Goal: Task Accomplishment & Management: Manage account settings

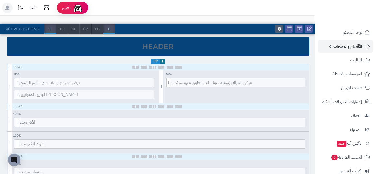
click at [352, 47] on span "الأقسام والمنتجات" at bounding box center [348, 46] width 29 height 7
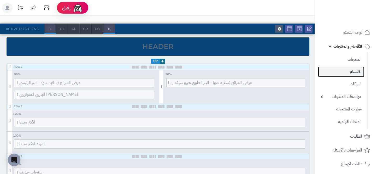
click at [348, 73] on link "الأقسام" at bounding box center [341, 71] width 46 height 11
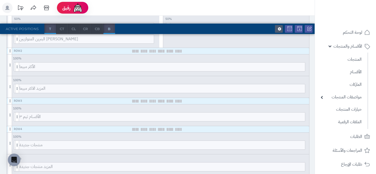
scroll to position [102, 0]
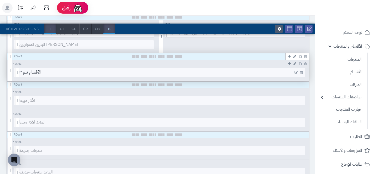
click at [295, 71] on icon at bounding box center [296, 73] width 3 height 4
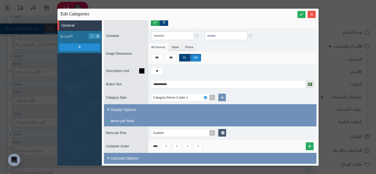
scroll to position [40, 0]
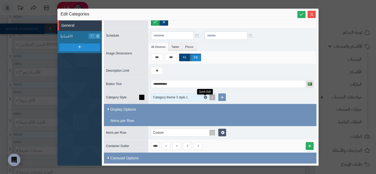
click at [205, 96] on icon at bounding box center [206, 97] width 2 height 2
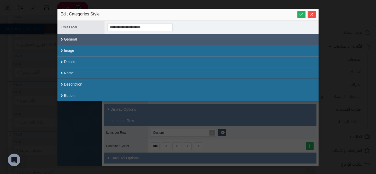
click at [98, 40] on div "General" at bounding box center [187, 39] width 261 height 11
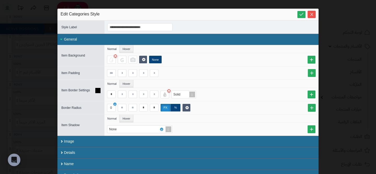
click at [96, 90] on icon at bounding box center [97, 90] width 5 height 5
click at [98, 106] on icon at bounding box center [97, 107] width 5 height 5
click at [115, 111] on div "ALL" at bounding box center [111, 108] width 9 height 8
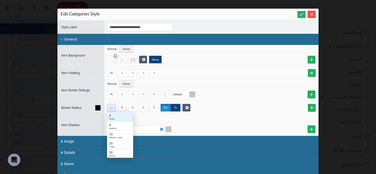
scroll to position [46, 26]
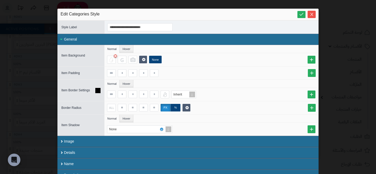
click at [170, 88] on div "Inherit" at bounding box center [212, 94] width 214 height 13
click at [99, 57] on icon at bounding box center [97, 55] width 5 height 5
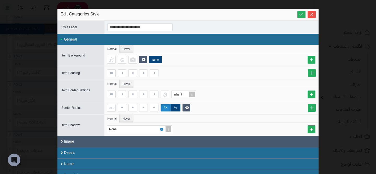
click at [95, 144] on div "Image" at bounding box center [187, 141] width 261 height 11
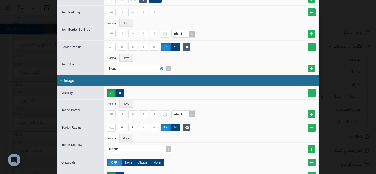
scroll to position [65, 0]
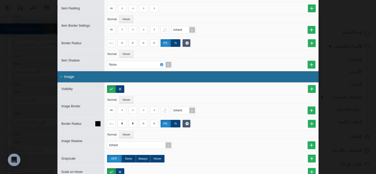
click at [101, 125] on div "Border Radius" at bounding box center [79, 124] width 44 height 6
click at [100, 124] on icon at bounding box center [97, 123] width 5 height 5
click at [98, 123] on icon at bounding box center [97, 123] width 5 height 5
click at [108, 123] on div "ALL" at bounding box center [111, 123] width 8 height 7
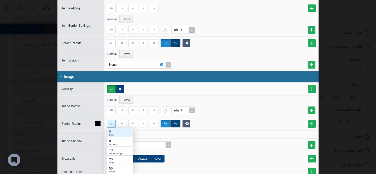
scroll to position [46, 26]
click at [112, 165] on div "50 Round" at bounding box center [120, 168] width 26 height 9
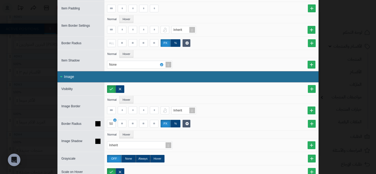
click at [181, 140] on div "Inherit" at bounding box center [212, 144] width 214 height 13
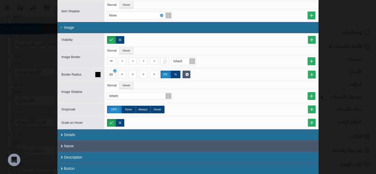
click at [118, 143] on div "Name" at bounding box center [187, 145] width 261 height 11
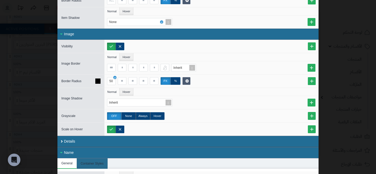
scroll to position [148, 0]
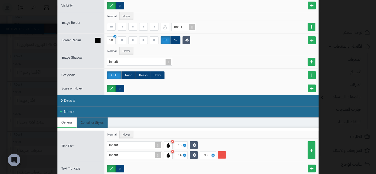
click at [168, 36] on label "px" at bounding box center [166, 40] width 10 height 8
click at [172, 37] on label "%" at bounding box center [176, 40] width 10 height 8
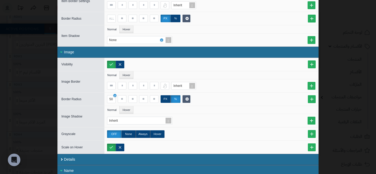
scroll to position [0, 0]
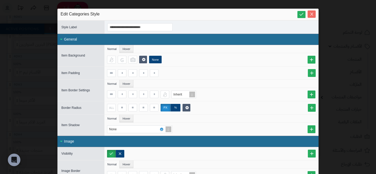
click at [313, 12] on button "Close" at bounding box center [312, 13] width 8 height 7
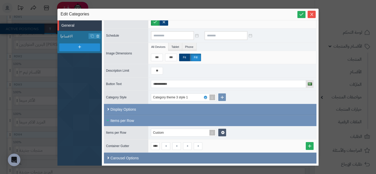
click at [183, 157] on div "Carousel Options" at bounding box center [210, 157] width 213 height 11
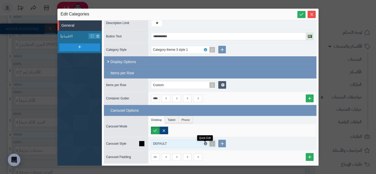
click at [205, 143] on icon at bounding box center [206, 143] width 2 height 2
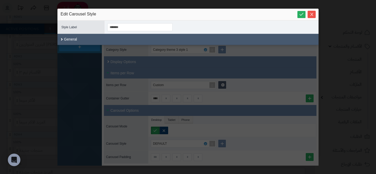
click at [122, 41] on div "General" at bounding box center [187, 39] width 261 height 11
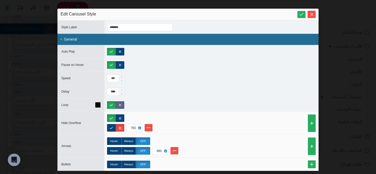
click at [119, 104] on label at bounding box center [120, 105] width 9 height 8
click at [15, 71] on div "sentinelStart Edit Carousel Style Style ID ******* Style Label ******* Close Al…" at bounding box center [188, 87] width 376 height 174
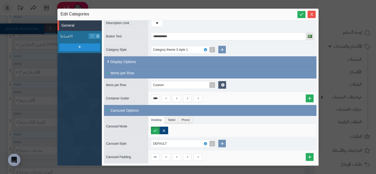
click at [48, 76] on div "**********" at bounding box center [188, 87] width 376 height 174
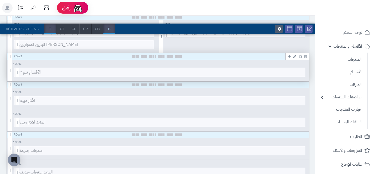
click at [294, 57] on icon at bounding box center [294, 56] width 3 height 3
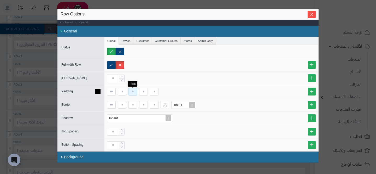
click at [136, 91] on input at bounding box center [133, 92] width 9 height 8
type input "**"
click at [136, 91] on input "**" at bounding box center [133, 92] width 9 height 8
type input "**"
click at [155, 93] on input at bounding box center [154, 92] width 9 height 8
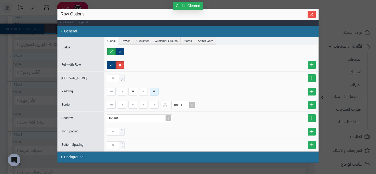
type input "**"
click at [31, 106] on div "sentinelStart Row Options Close All Open All General Status Global Device Custo…" at bounding box center [188, 87] width 376 height 174
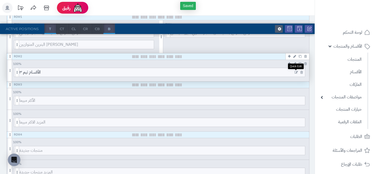
click at [296, 72] on icon at bounding box center [296, 73] width 3 height 4
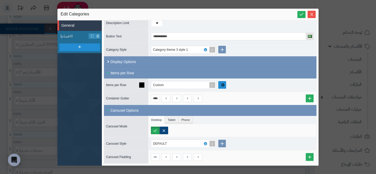
click at [225, 86] on link at bounding box center [222, 85] width 8 height 8
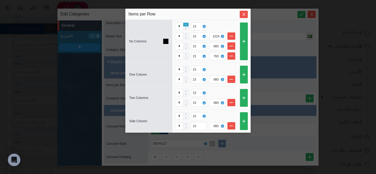
type input "*"
click at [187, 23] on icon "Increase Value" at bounding box center [186, 24] width 2 height 3
click at [234, 53] on link at bounding box center [232, 55] width 8 height 7
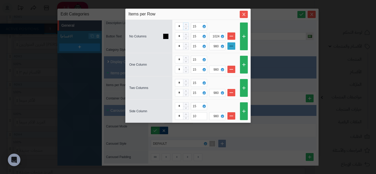
click at [233, 46] on link at bounding box center [232, 45] width 8 height 7
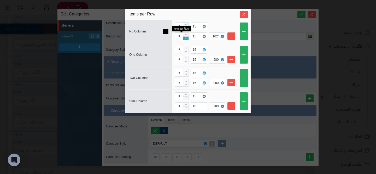
type input "*"
click at [186, 39] on icon "Decrease Value" at bounding box center [186, 38] width 2 height 3
click at [243, 16] on icon "Close" at bounding box center [244, 14] width 4 height 4
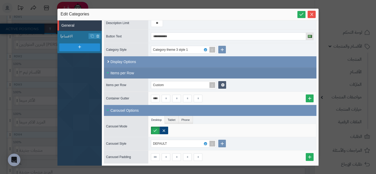
scroll to position [77, 0]
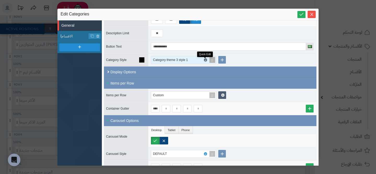
click at [205, 59] on icon at bounding box center [206, 60] width 2 height 2
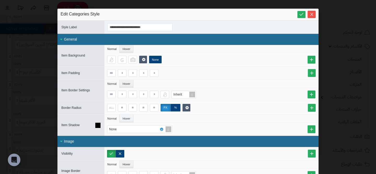
click at [126, 115] on li "Hover" at bounding box center [127, 118] width 14 height 8
click at [99, 124] on icon at bounding box center [97, 125] width 5 height 5
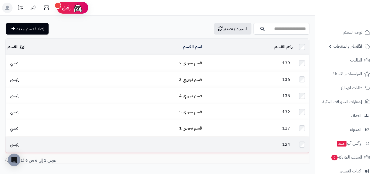
click at [198, 140] on td at bounding box center [149, 144] width 109 height 16
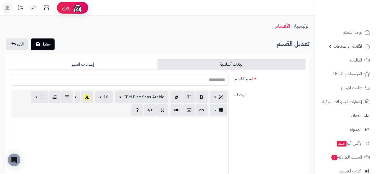
click at [197, 80] on input "اسم القسم" at bounding box center [120, 80] width 218 height 12
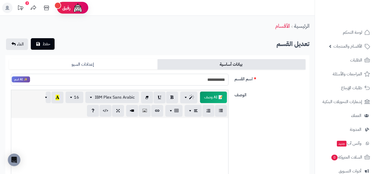
type input "**********"
click at [49, 49] on button "حفظ" at bounding box center [43, 43] width 24 height 11
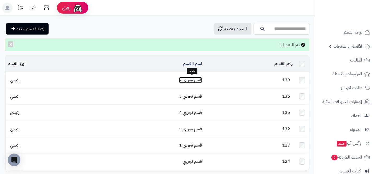
click at [191, 82] on link "قسم تجريبي 2" at bounding box center [190, 80] width 23 height 6
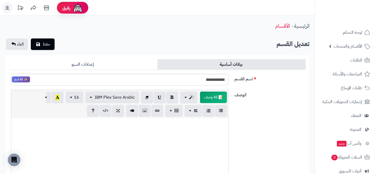
scroll to position [196, 0]
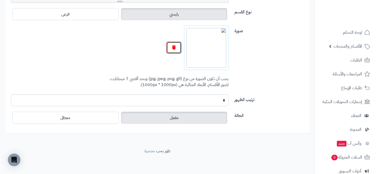
click at [171, 48] on button "button" at bounding box center [173, 48] width 15 height 12
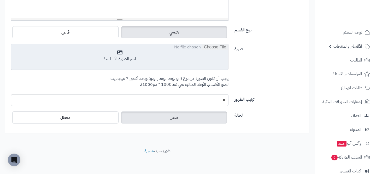
scroll to position [178, 0]
click at [206, 51] on input "file" at bounding box center [119, 57] width 217 height 26
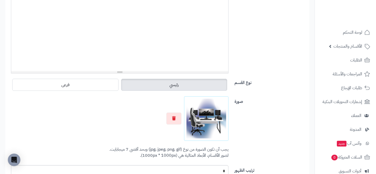
scroll to position [0, 0]
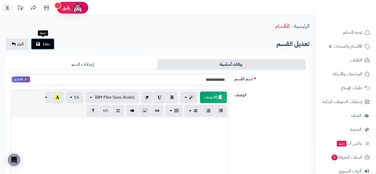
click at [37, 45] on icon "submit" at bounding box center [38, 44] width 4 height 4
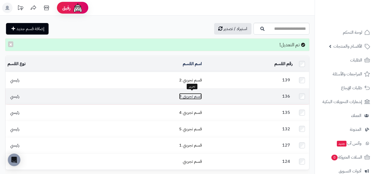
click at [189, 94] on link "قسم تجريبي 3" at bounding box center [190, 96] width 23 height 6
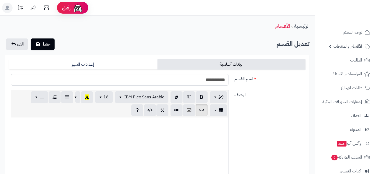
scroll to position [196, 0]
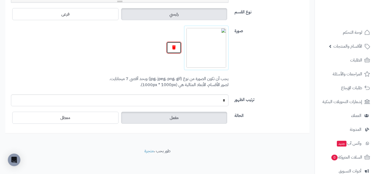
click at [169, 49] on button "button" at bounding box center [173, 48] width 15 height 12
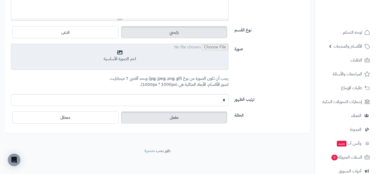
scroll to position [178, 0]
click at [192, 50] on input "file" at bounding box center [119, 57] width 217 height 26
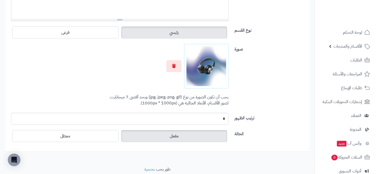
scroll to position [0, 0]
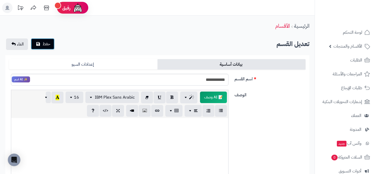
click at [47, 43] on span "حفظ" at bounding box center [47, 44] width 8 height 6
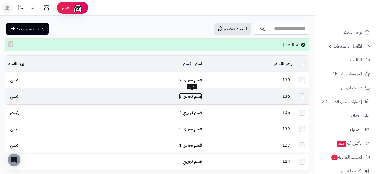
click at [187, 93] on link "قسم تجريبي 3" at bounding box center [190, 96] width 23 height 6
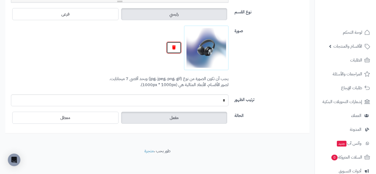
click at [173, 50] on button "button" at bounding box center [173, 48] width 15 height 12
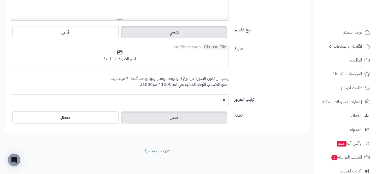
scroll to position [178, 0]
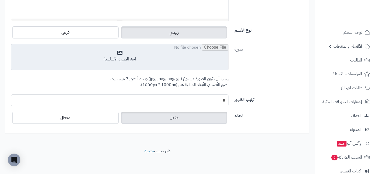
click at [192, 56] on input "file" at bounding box center [119, 57] width 217 height 26
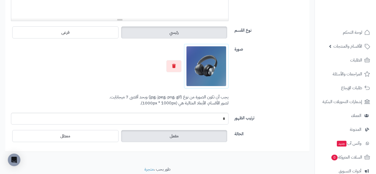
scroll to position [0, 0]
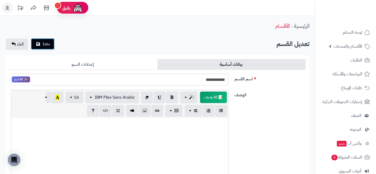
click at [47, 48] on button "حفظ" at bounding box center [43, 43] width 24 height 11
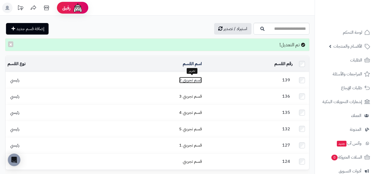
click at [189, 81] on link "قسم تجريبي 2" at bounding box center [190, 80] width 23 height 6
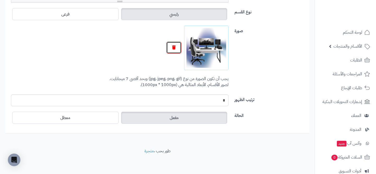
click at [168, 47] on button "button" at bounding box center [173, 48] width 15 height 12
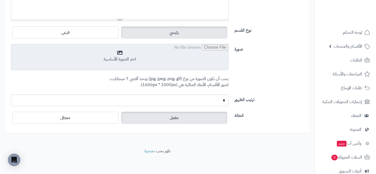
click at [177, 56] on input "file" at bounding box center [119, 57] width 217 height 26
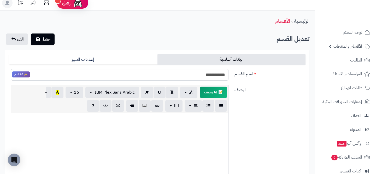
scroll to position [0, 0]
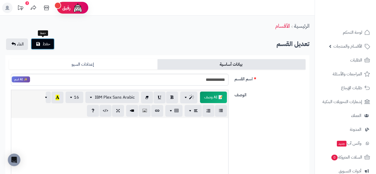
click at [51, 48] on button "حفظ" at bounding box center [43, 43] width 24 height 11
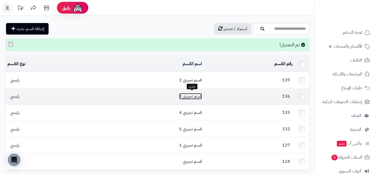
click at [189, 93] on link "قسم تجريبي 3" at bounding box center [190, 96] width 23 height 6
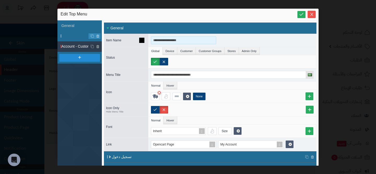
click at [158, 41] on input "**********" at bounding box center [183, 40] width 65 height 8
type input "**********"
click at [158, 41] on input "**********" at bounding box center [183, 40] width 65 height 8
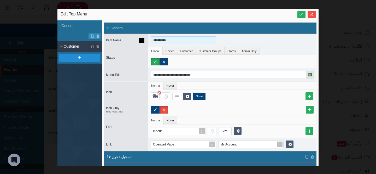
click at [158, 41] on input "**********" at bounding box center [183, 40] width 65 height 8
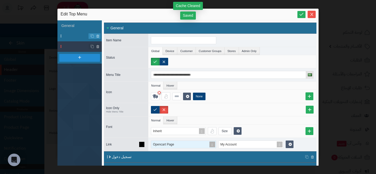
scroll to position [27, 0]
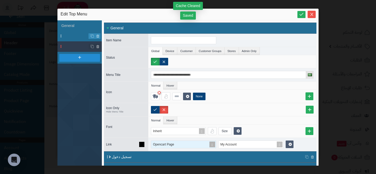
click at [208, 145] on div "Opencart Page" at bounding box center [181, 144] width 60 height 7
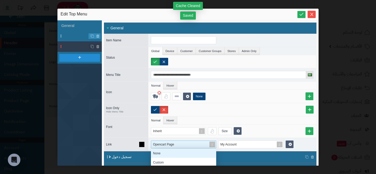
scroll to position [46, 0]
click at [171, 156] on div "None" at bounding box center [183, 152] width 65 height 9
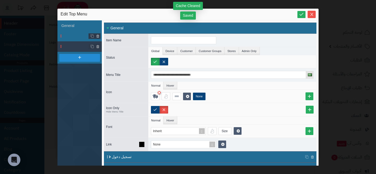
click at [76, 34] on li at bounding box center [79, 36] width 44 height 10
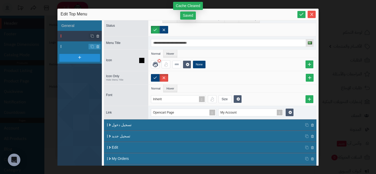
scroll to position [33, 0]
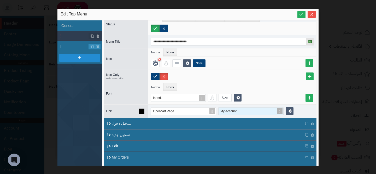
click at [223, 111] on span "My Account" at bounding box center [229, 111] width 16 height 4
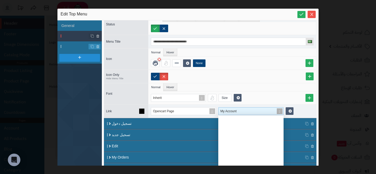
scroll to position [52, 65]
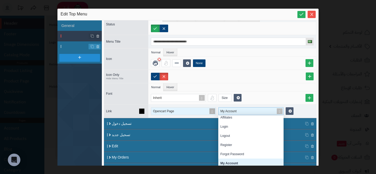
click at [205, 111] on div "Opencart Page" at bounding box center [181, 110] width 60 height 7
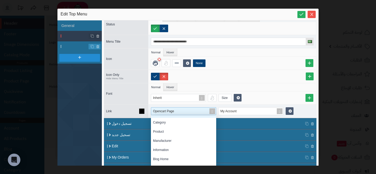
scroll to position [26, 0]
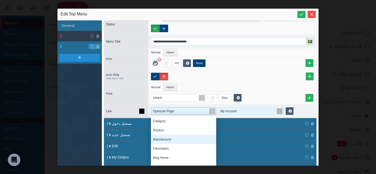
click at [239, 114] on div "My Account" at bounding box center [249, 110] width 60 height 7
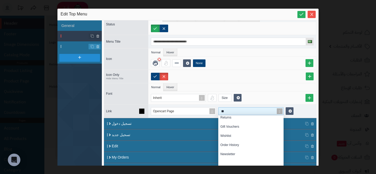
scroll to position [73, 0]
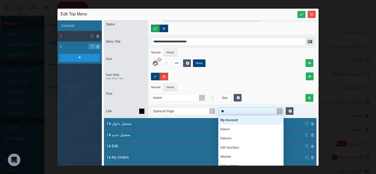
type input "***"
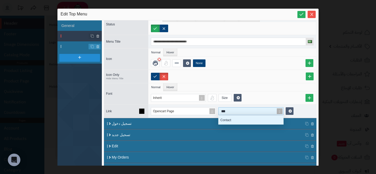
scroll to position [9, 65]
click at [243, 122] on div "Contact" at bounding box center [250, 119] width 65 height 9
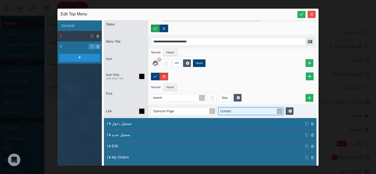
click at [265, 85] on ul "Normal Hover" at bounding box center [232, 87] width 168 height 8
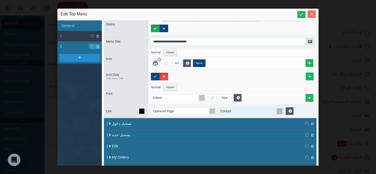
click at [311, 14] on icon "Close" at bounding box center [311, 14] width 3 height 3
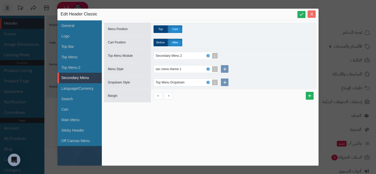
click at [311, 14] on icon "Close" at bounding box center [311, 14] width 3 height 3
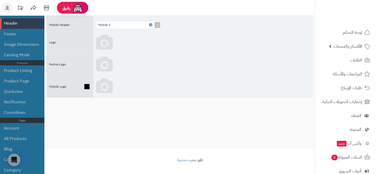
scroll to position [0, 0]
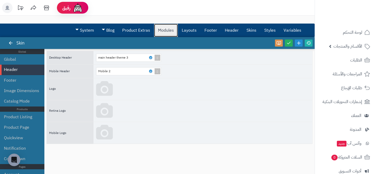
click at [167, 32] on link "Modules" at bounding box center [166, 30] width 24 height 13
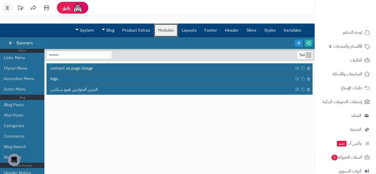
scroll to position [46, 0]
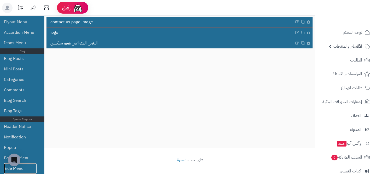
click at [29, 167] on link "Side Menu" at bounding box center [20, 168] width 33 height 10
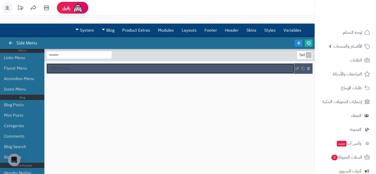
click at [148, 67] on link "Side Menu" at bounding box center [171, 68] width 248 height 10
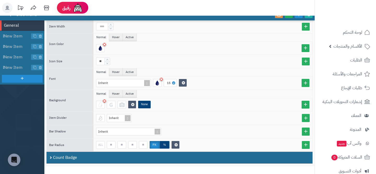
scroll to position [46, 0]
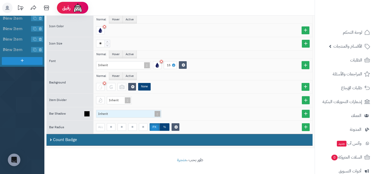
click at [123, 111] on div "Inherit" at bounding box center [126, 113] width 57 height 7
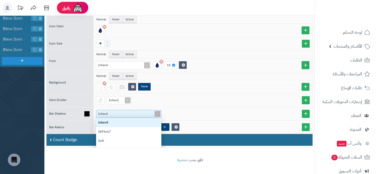
scroll to position [52, 65]
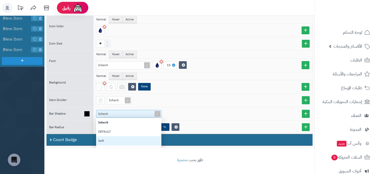
click at [125, 139] on div "Soft" at bounding box center [128, 140] width 65 height 9
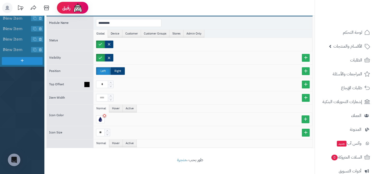
scroll to position [0, 0]
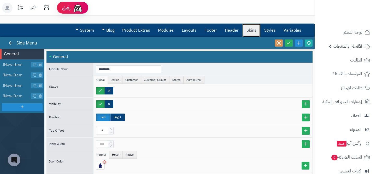
click at [250, 33] on link "Skins" at bounding box center [252, 30] width 18 height 13
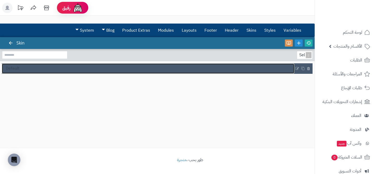
click at [130, 69] on link "Default" at bounding box center [148, 68] width 293 height 10
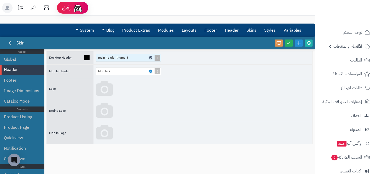
click at [151, 57] on icon at bounding box center [151, 57] width 2 height 2
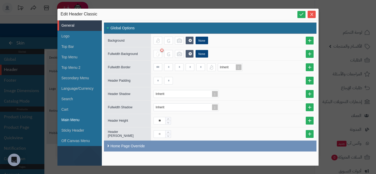
click at [80, 119] on li "Main Menu" at bounding box center [79, 119] width 44 height 10
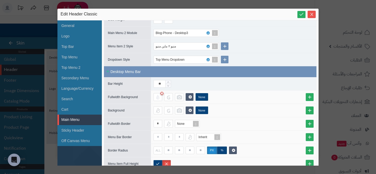
scroll to position [169, 0]
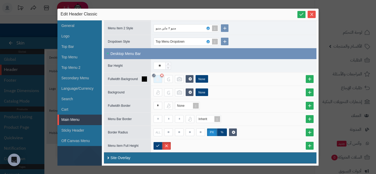
click at [154, 75] on icon at bounding box center [154, 75] width 2 height 2
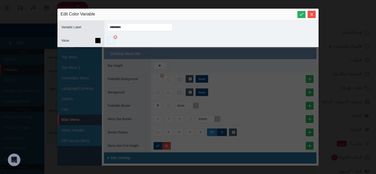
click at [111, 43] on div at bounding box center [111, 41] width 9 height 8
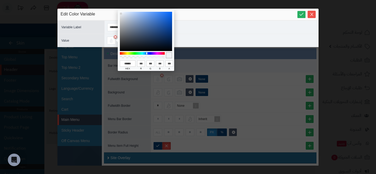
type input "******"
type input "***"
click at [122, 14] on div at bounding box center [122, 14] width 1 height 1
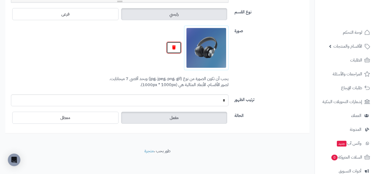
click at [172, 47] on icon "button" at bounding box center [174, 47] width 4 height 4
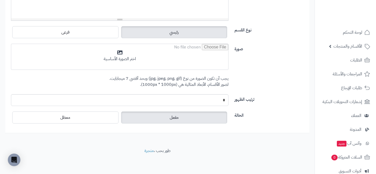
scroll to position [178, 0]
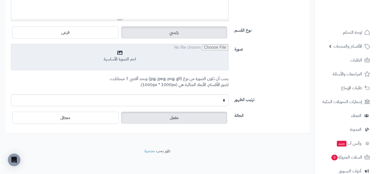
click at [203, 56] on input "file" at bounding box center [119, 57] width 217 height 26
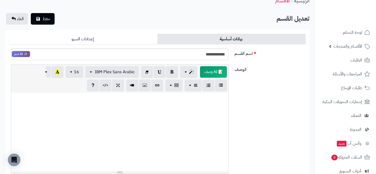
scroll to position [0, 0]
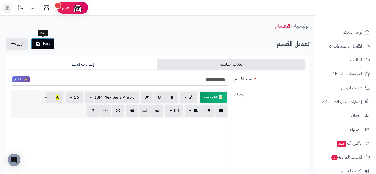
click at [50, 41] on span "حفظ" at bounding box center [47, 44] width 8 height 6
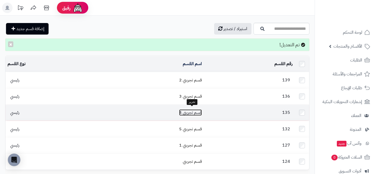
click at [189, 112] on link "قسم تجريبي 4" at bounding box center [190, 112] width 23 height 6
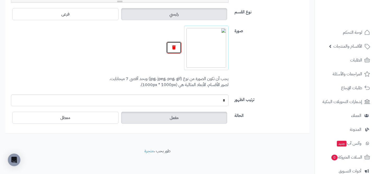
click at [172, 48] on icon "button" at bounding box center [174, 47] width 4 height 4
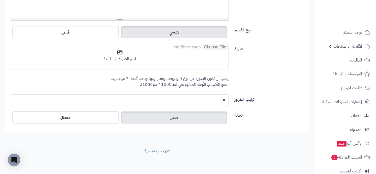
scroll to position [178, 0]
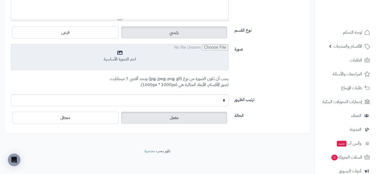
click at [196, 49] on input "file" at bounding box center [119, 57] width 217 height 26
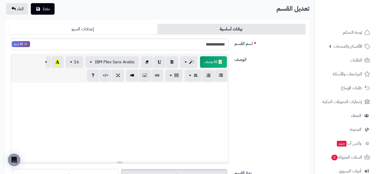
scroll to position [0, 0]
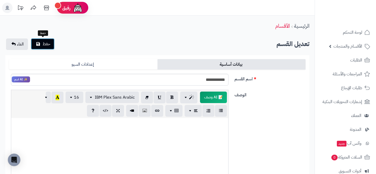
click at [44, 42] on span "حفظ" at bounding box center [47, 44] width 8 height 6
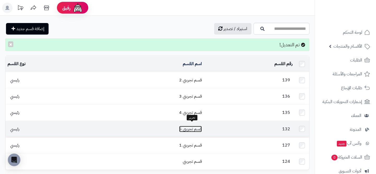
click at [189, 126] on link "قسم تجريبي 5" at bounding box center [190, 129] width 23 height 6
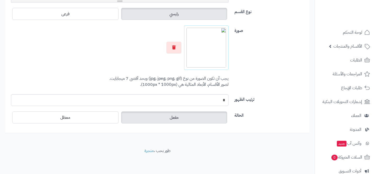
scroll to position [196, 0]
click at [174, 46] on icon "button" at bounding box center [174, 47] width 4 height 4
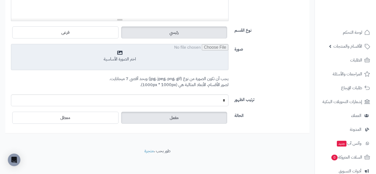
click at [199, 49] on input "file" at bounding box center [119, 57] width 217 height 26
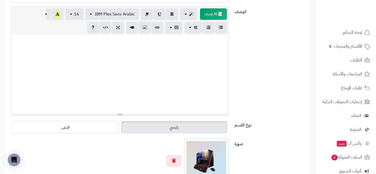
scroll to position [0, 0]
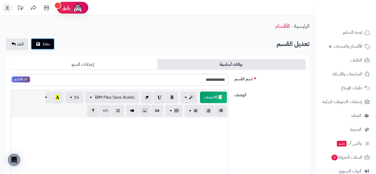
click at [40, 47] on button "حفظ" at bounding box center [43, 43] width 24 height 11
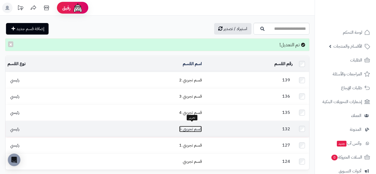
click at [188, 126] on link "قسم تجريبي 5" at bounding box center [190, 129] width 23 height 6
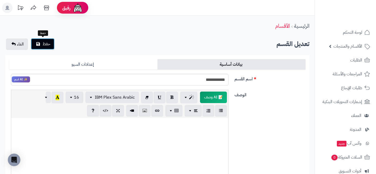
click at [42, 44] on button "حفظ" at bounding box center [43, 43] width 24 height 11
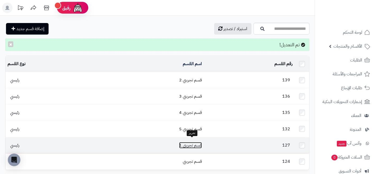
click at [193, 142] on link "قسم تجريبي 1" at bounding box center [190, 145] width 23 height 6
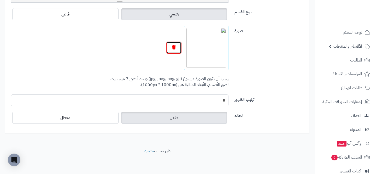
click at [178, 46] on button "button" at bounding box center [173, 48] width 15 height 12
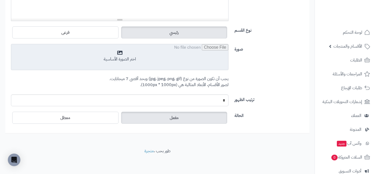
click at [214, 66] on input "file" at bounding box center [119, 57] width 217 height 26
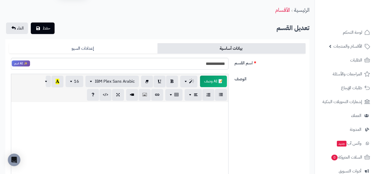
scroll to position [0, 0]
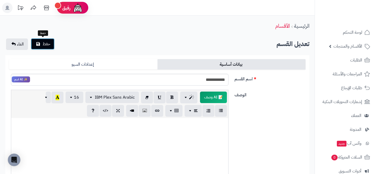
click at [45, 49] on button "حفظ" at bounding box center [43, 43] width 24 height 11
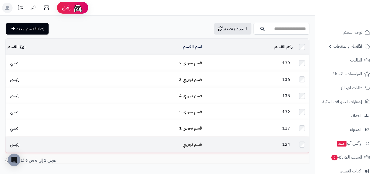
click at [196, 143] on td "قسم تجريبي" at bounding box center [149, 144] width 109 height 16
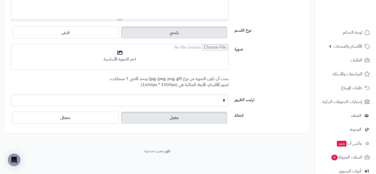
scroll to position [178, 0]
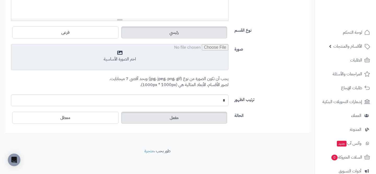
click at [121, 50] on input "file" at bounding box center [119, 57] width 217 height 26
click at [134, 55] on input "file" at bounding box center [119, 57] width 217 height 26
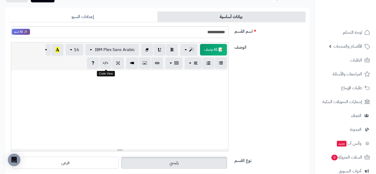
scroll to position [15, 0]
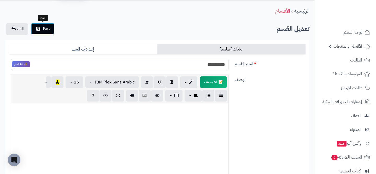
click at [45, 30] on span "حفظ" at bounding box center [47, 29] width 8 height 6
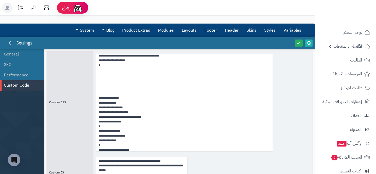
scroll to position [78, 0]
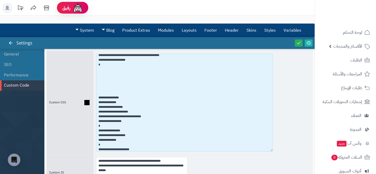
drag, startPoint x: 146, startPoint y: 118, endPoint x: 90, endPoint y: 115, distance: 56.0
click at [90, 115] on div "Custom CSS" at bounding box center [180, 102] width 266 height 103
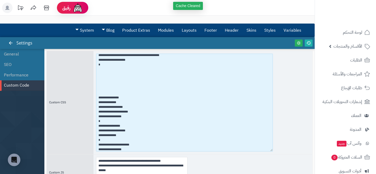
type textarea "**********"
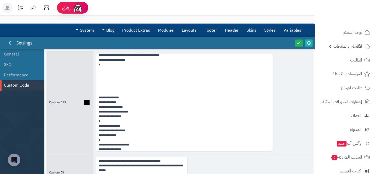
click at [303, 125] on div at bounding box center [203, 102] width 219 height 103
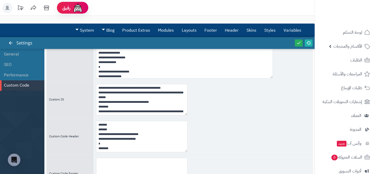
scroll to position [5, 0]
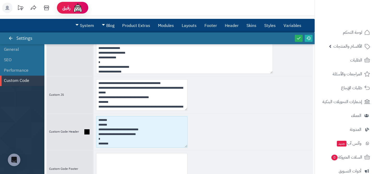
click at [138, 133] on textarea "**********" at bounding box center [141, 131] width 91 height 31
paste textarea "*******"
drag, startPoint x: 102, startPoint y: 136, endPoint x: 132, endPoint y: 135, distance: 30.1
click at [132, 135] on textarea "**********" at bounding box center [141, 131] width 91 height 31
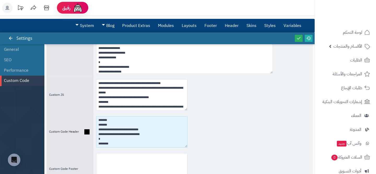
click at [138, 132] on textarea "**********" at bounding box center [141, 131] width 91 height 31
click at [138, 130] on textarea "**********" at bounding box center [141, 131] width 91 height 31
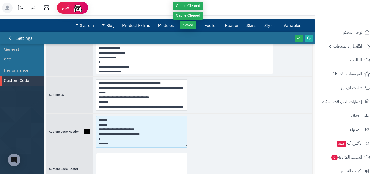
drag, startPoint x: 102, startPoint y: 133, endPoint x: 130, endPoint y: 134, distance: 27.7
click at [131, 134] on textarea "**********" at bounding box center [141, 131] width 91 height 31
type textarea "**********"
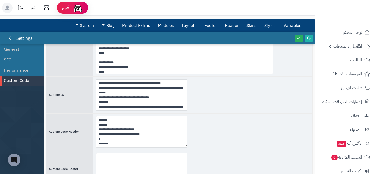
scroll to position [0, 0]
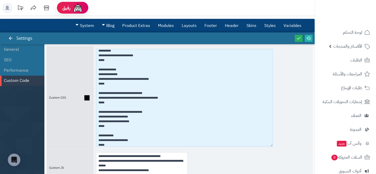
click at [115, 94] on textarea at bounding box center [184, 98] width 177 height 98
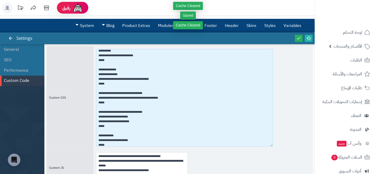
type textarea "**********"
